Goal: Navigation & Orientation: Find specific page/section

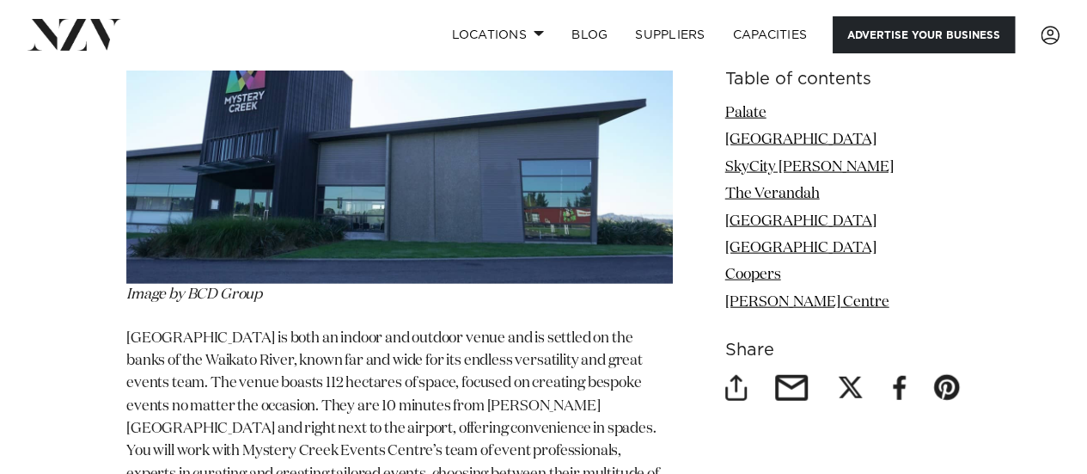
scroll to position [5158, 0]
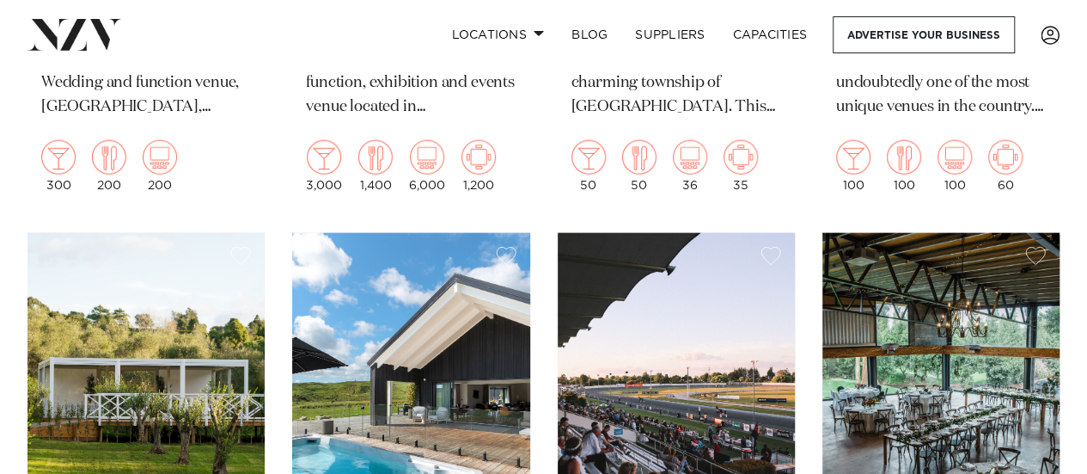
scroll to position [1547, 0]
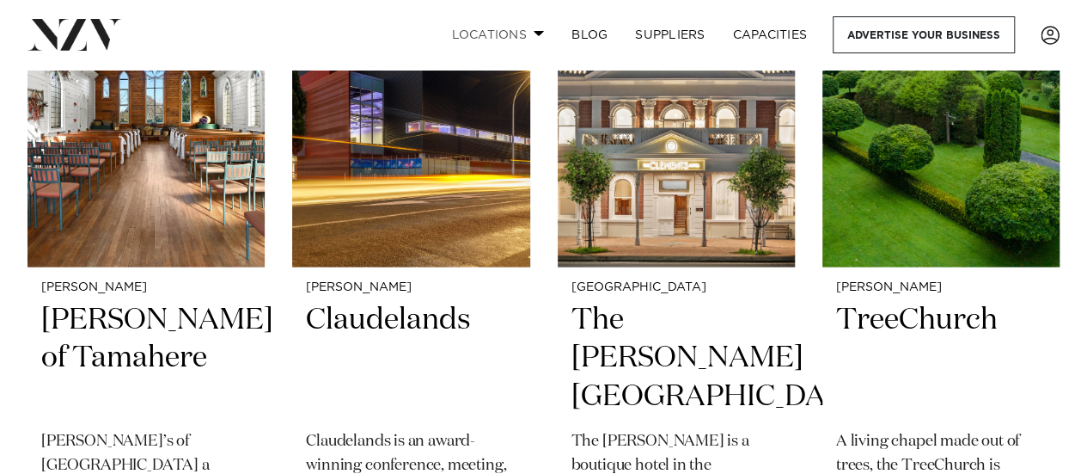
click at [539, 33] on span at bounding box center [539, 33] width 11 height 6
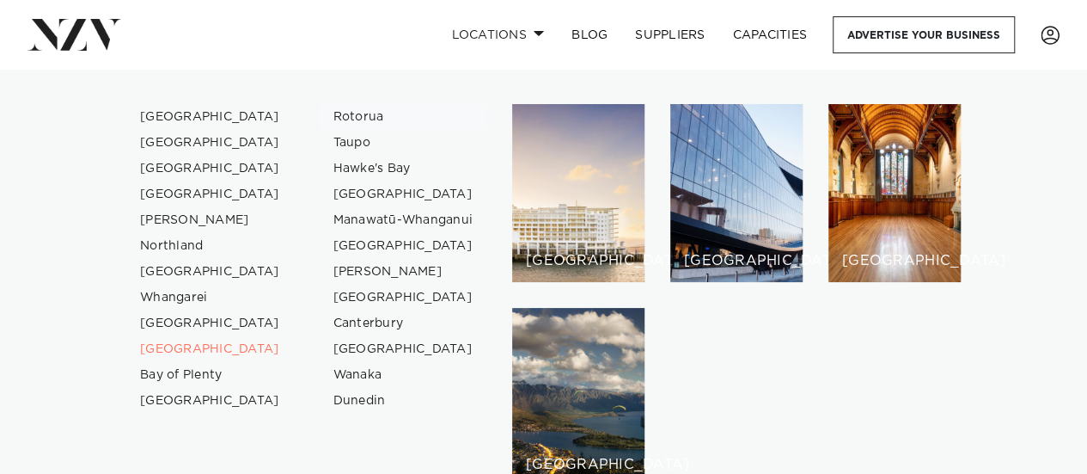
click at [352, 115] on link "Rotorua" at bounding box center [404, 117] width 168 height 26
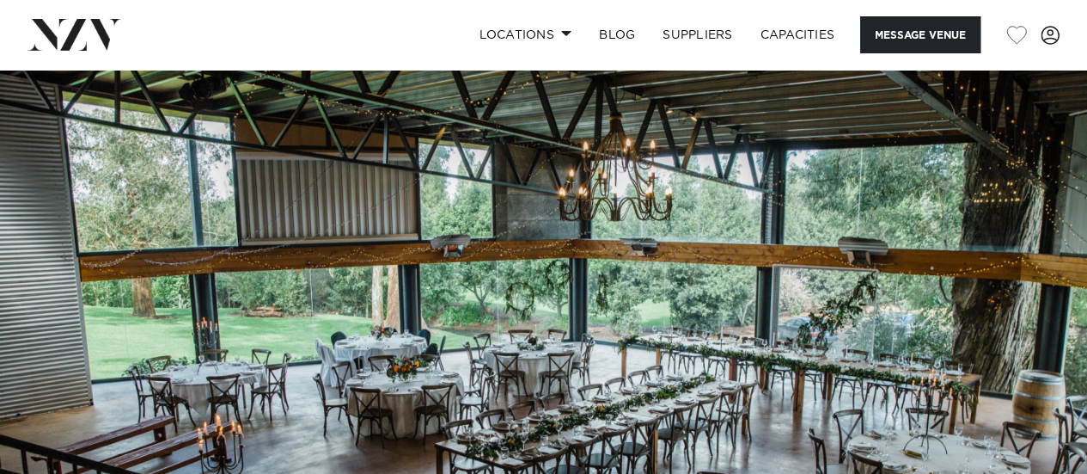
scroll to position [430, 0]
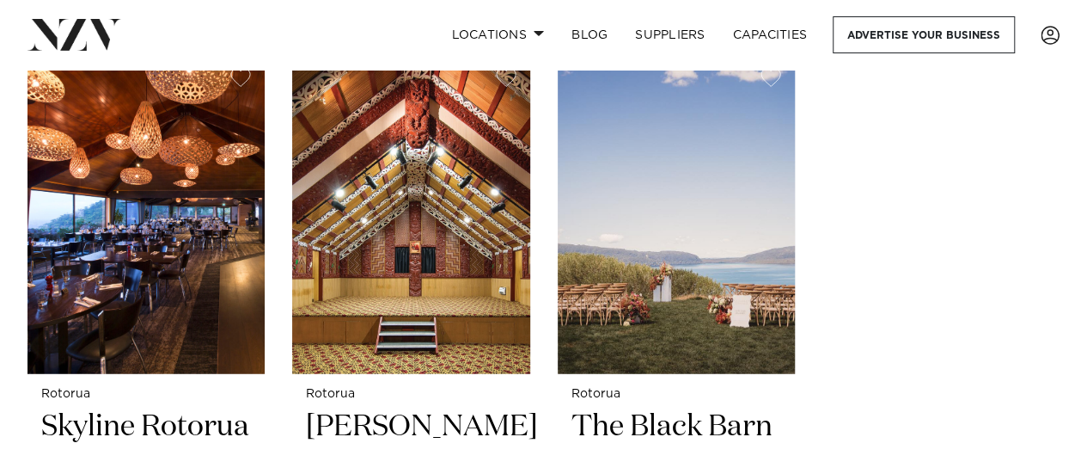
scroll to position [2063, 0]
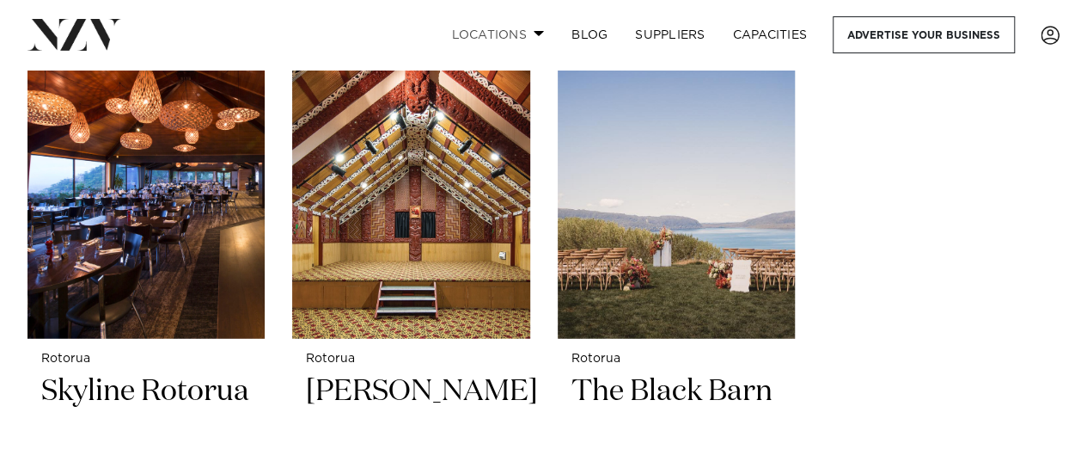
click at [531, 34] on link "Locations" at bounding box center [498, 34] width 120 height 37
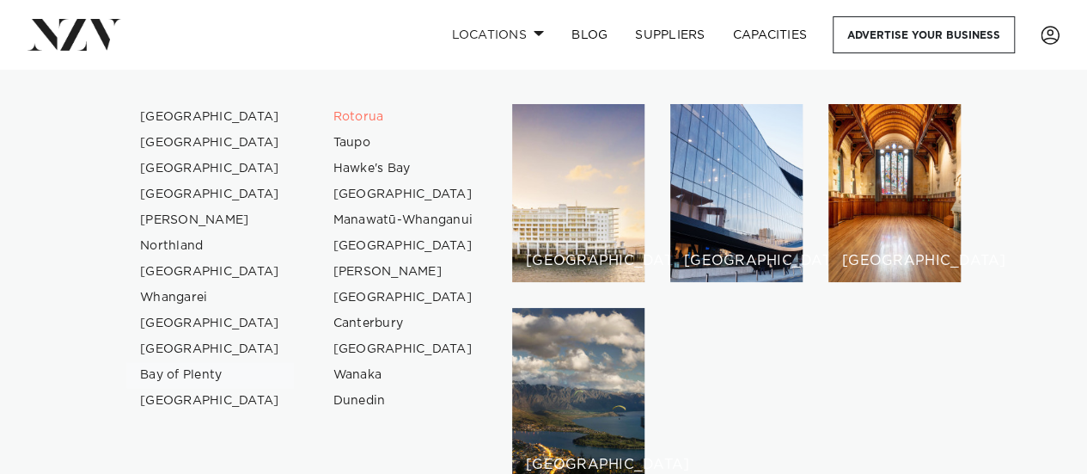
click at [196, 375] on link "Bay of Plenty" at bounding box center [210, 375] width 168 height 26
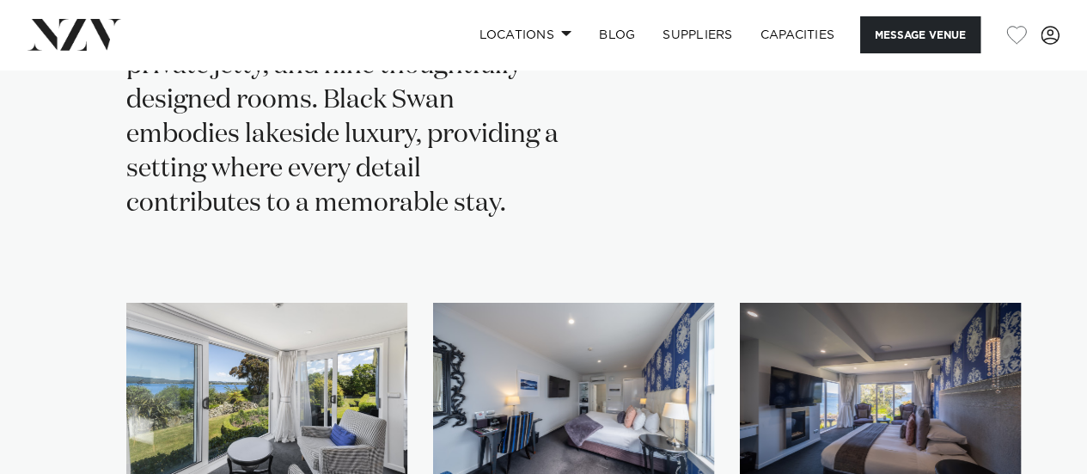
scroll to position [2923, 0]
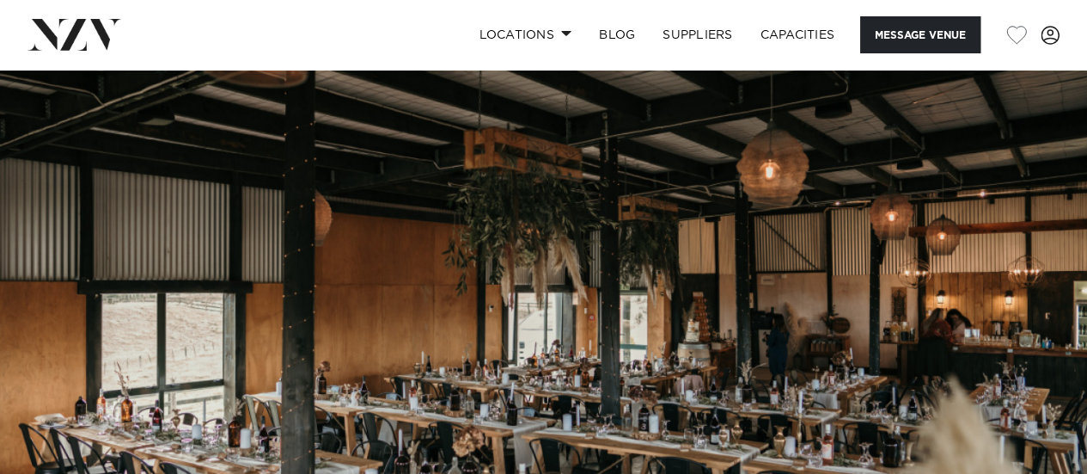
scroll to position [430, 0]
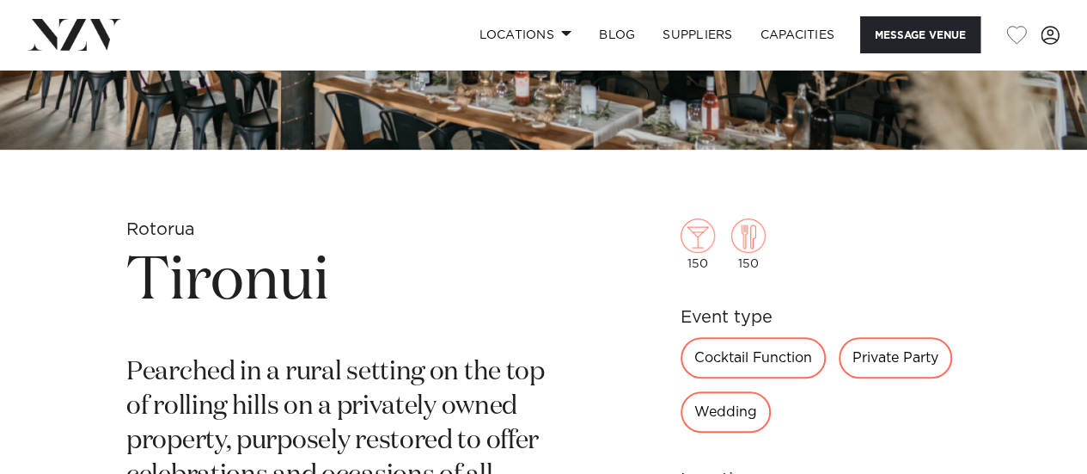
click at [172, 291] on h1 "Tironui" at bounding box center [342, 281] width 432 height 79
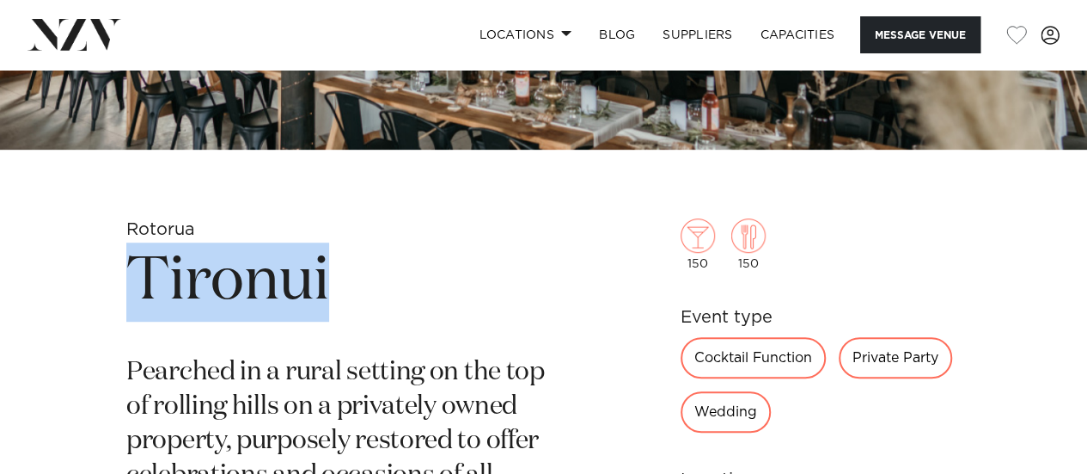
click at [172, 291] on h1 "Tironui" at bounding box center [342, 281] width 432 height 79
copy h1 "Tironui"
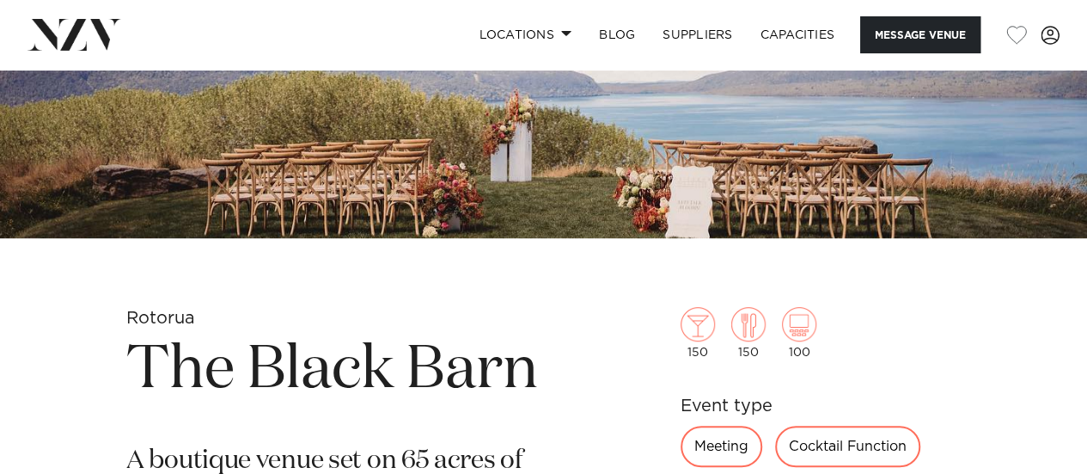
scroll to position [344, 0]
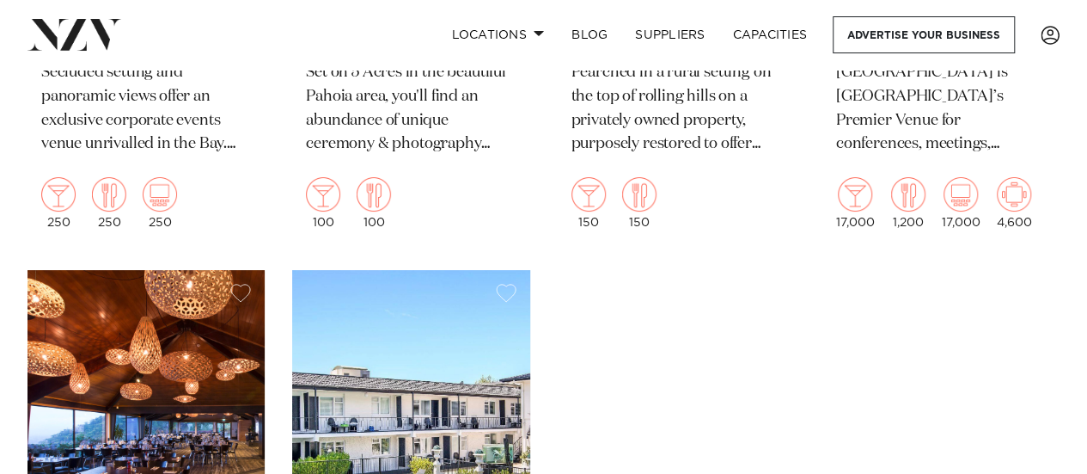
scroll to position [3438, 0]
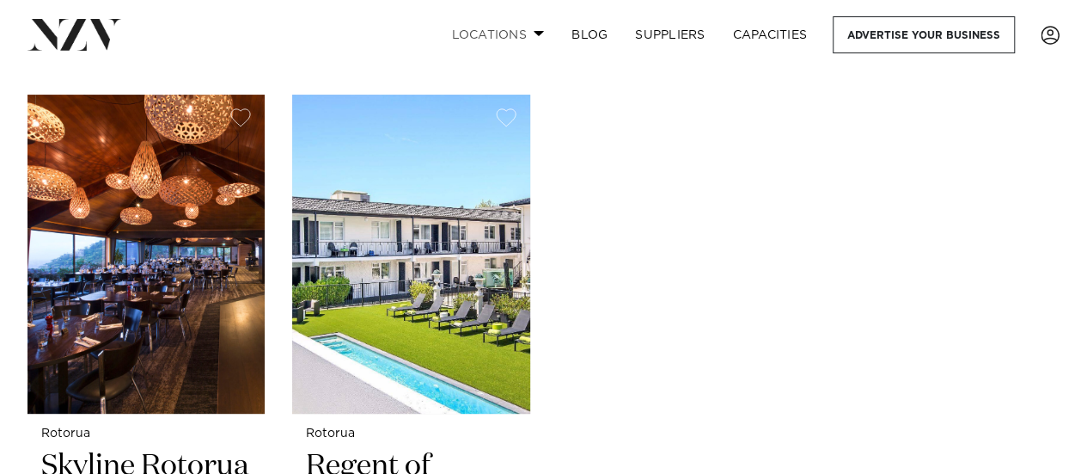
click at [511, 32] on link "Locations" at bounding box center [498, 34] width 120 height 37
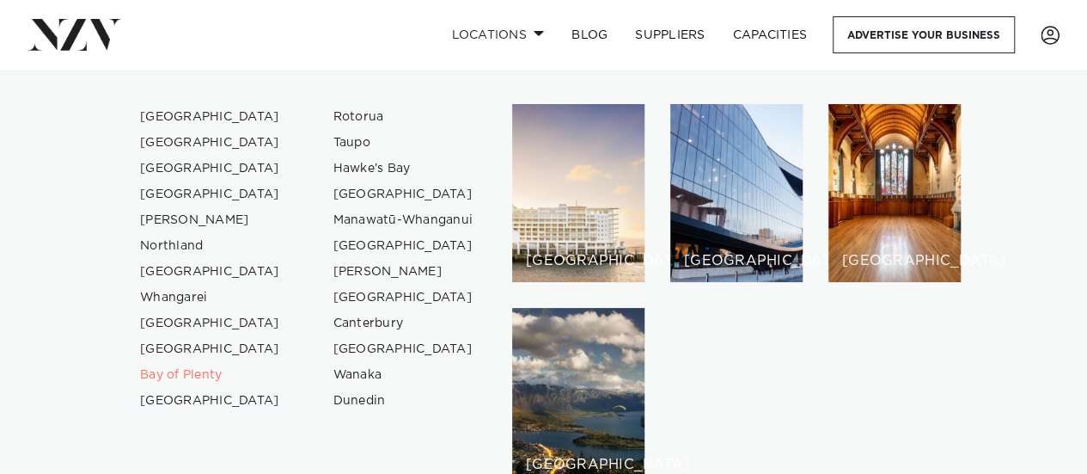
click at [166, 399] on link "[GEOGRAPHIC_DATA]" at bounding box center [210, 401] width 168 height 26
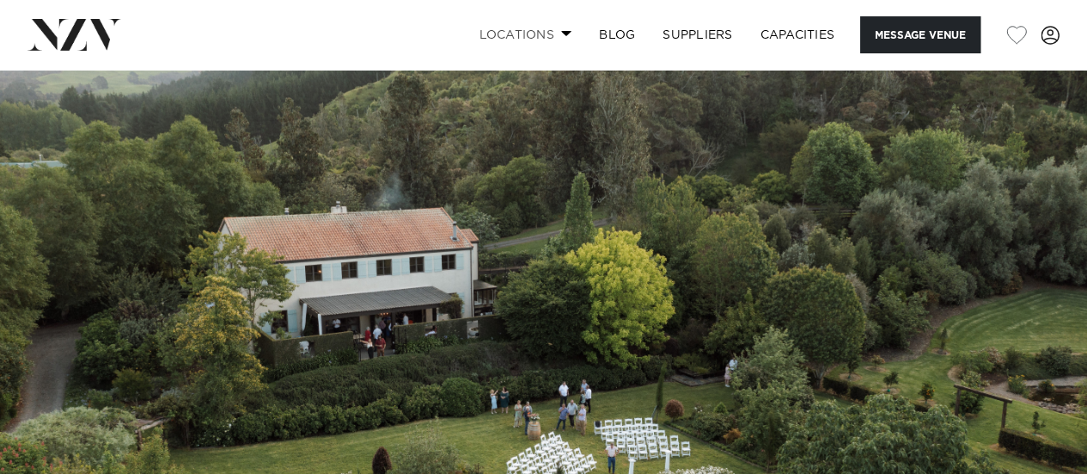
click at [561, 34] on span at bounding box center [566, 33] width 11 height 6
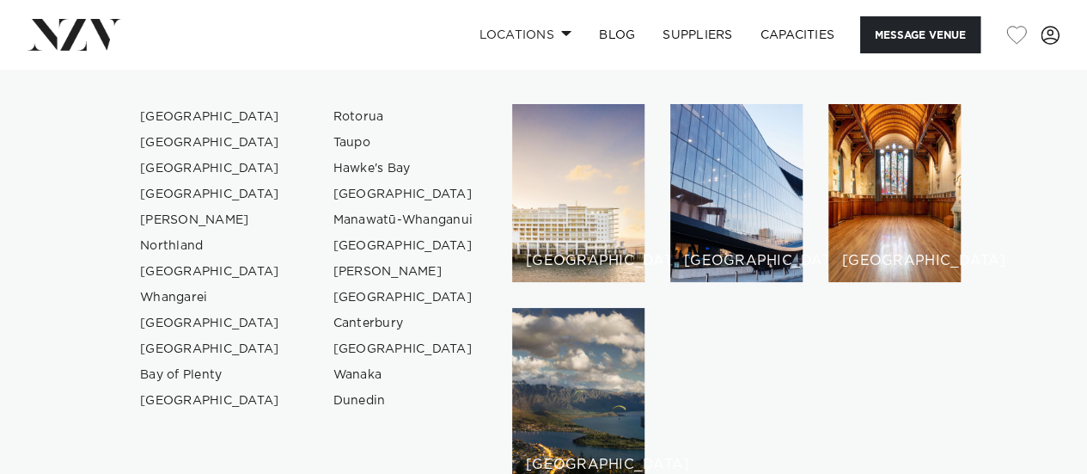
click at [1080, 260] on div "Auckland Wellington Christchurch Queenstown Hamilton Northland Bay of Islands W…" at bounding box center [543, 295] width 1087 height 382
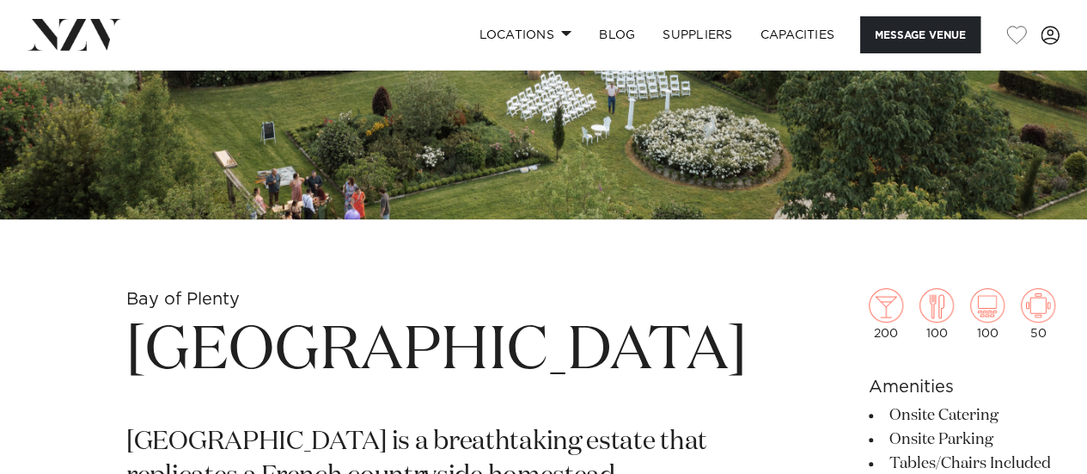
scroll to position [516, 0]
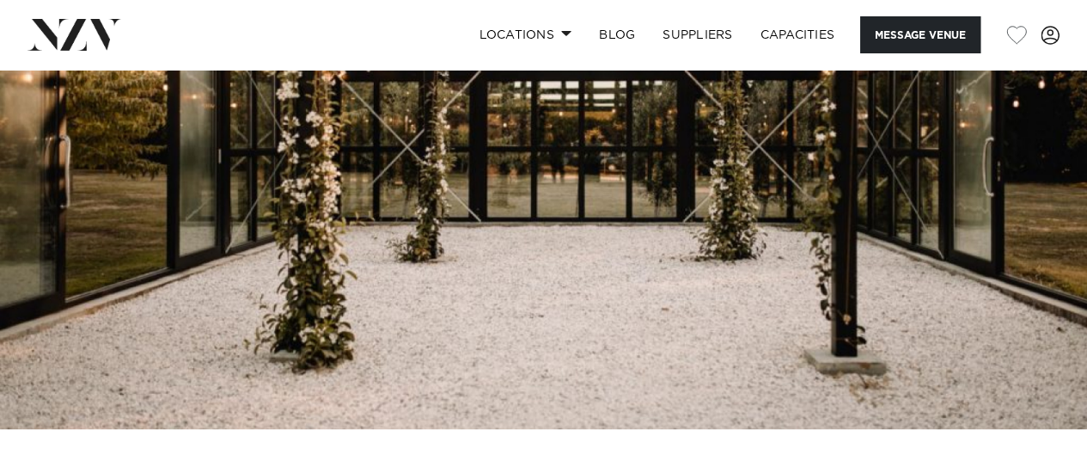
scroll to position [86, 0]
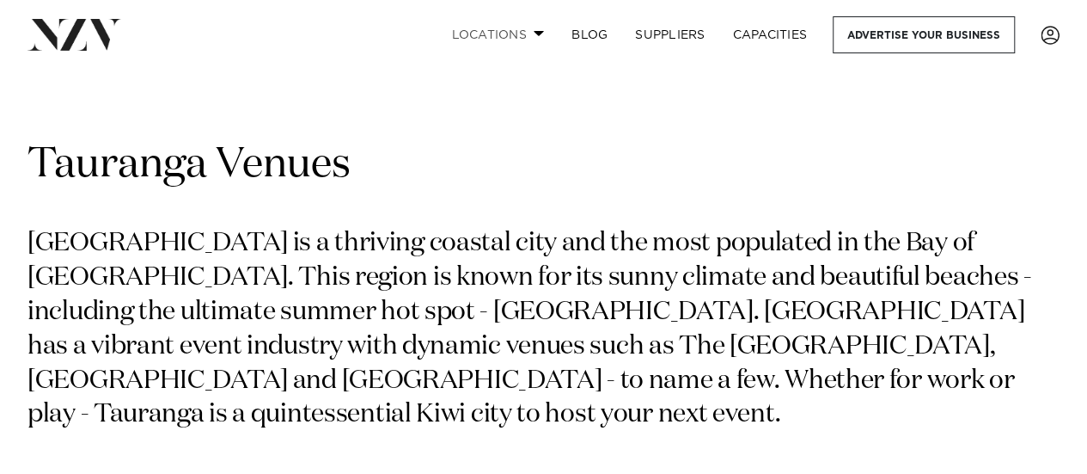
click at [534, 34] on span at bounding box center [539, 33] width 11 height 6
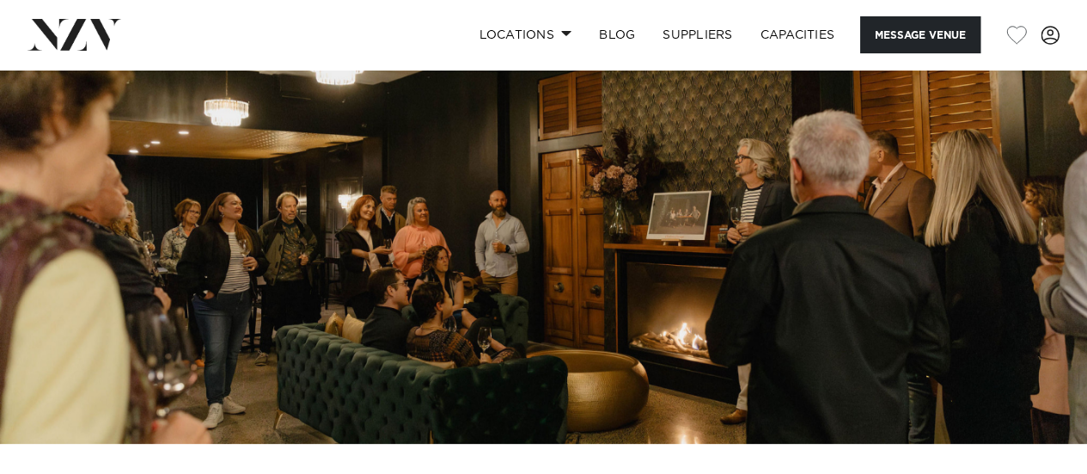
scroll to position [516, 0]
